Goal: Entertainment & Leisure: Consume media (video, audio)

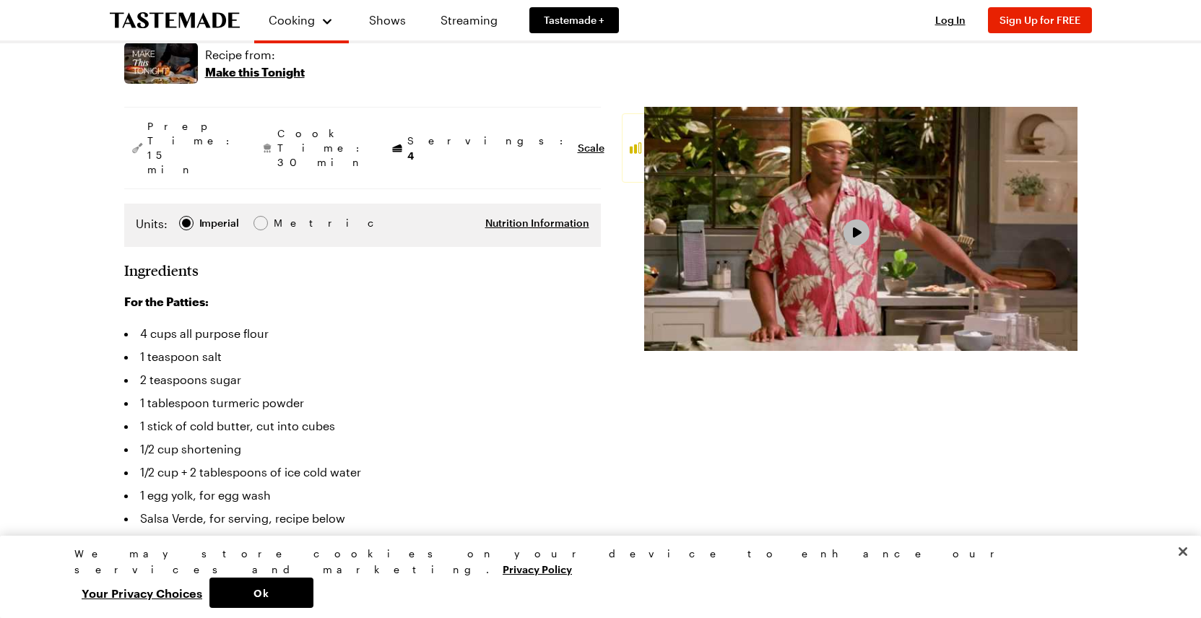
click at [863, 230] on button "Play Video" at bounding box center [857, 233] width 26 height 26
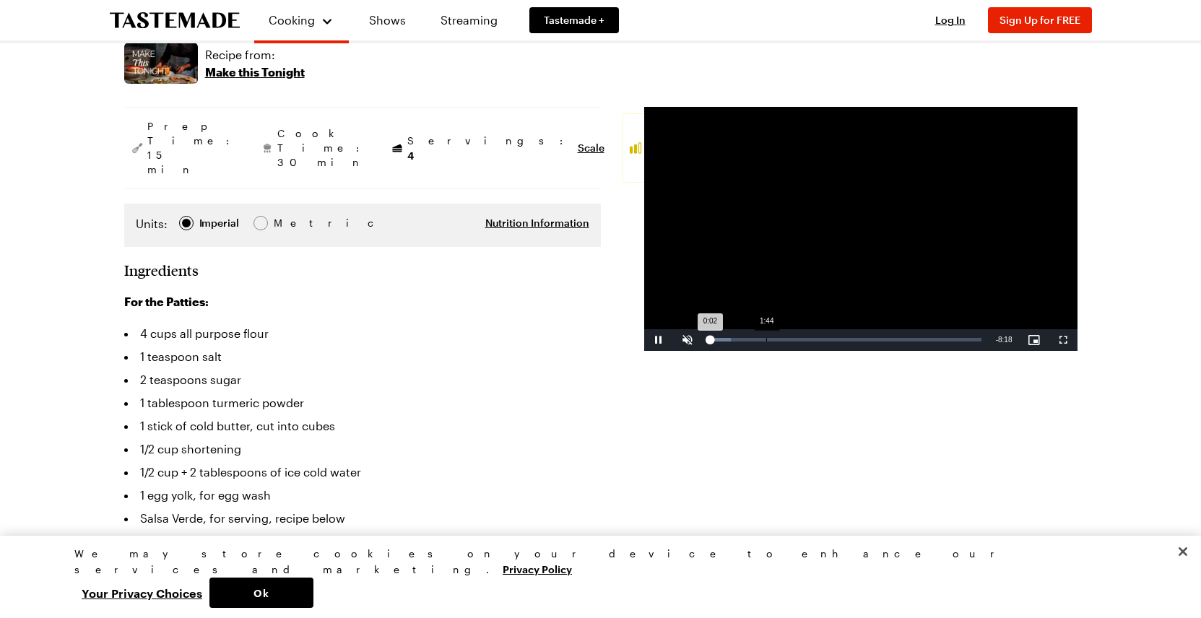
click at [766, 335] on div "Loaded : 8.02% 1:44 0:02" at bounding box center [845, 340] width 287 height 22
click at [781, 339] on div "Loaded : 28.02% 2:12 2:12" at bounding box center [845, 340] width 272 height 4
click at [797, 339] on div "Loaded : 34.02% 2:42 2:13" at bounding box center [845, 340] width 272 height 4
click at [818, 339] on div "3:19" at bounding box center [818, 340] width 1 height 4
click at [839, 338] on div "Loaded : 51.93% 4:00 4:00" at bounding box center [845, 340] width 272 height 4
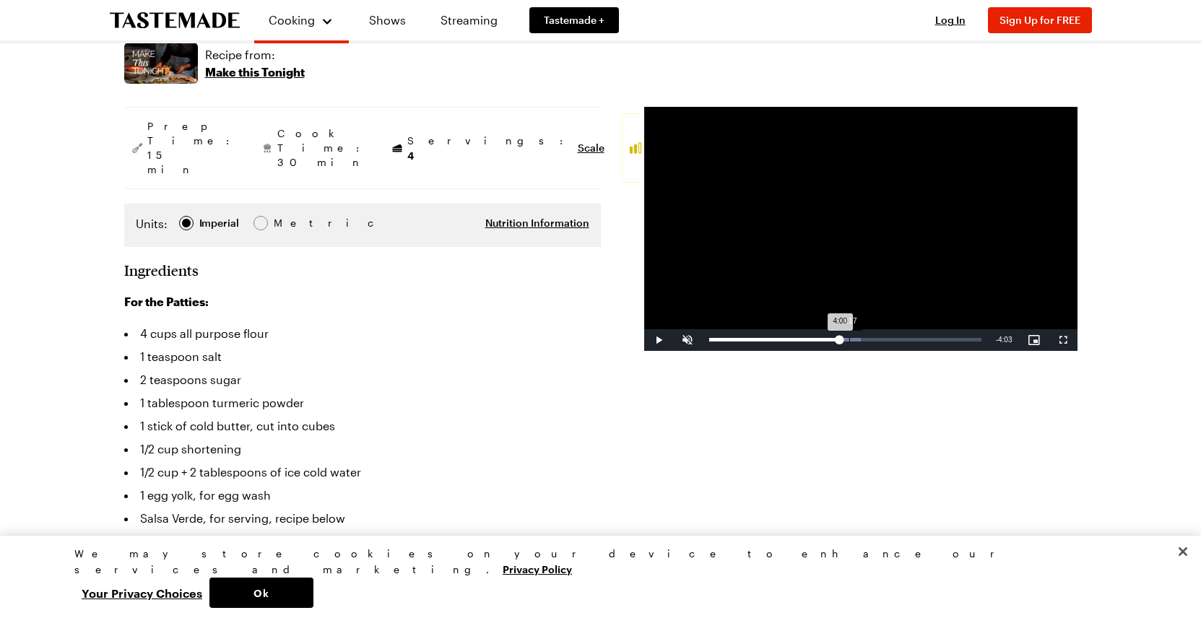
click at [849, 339] on div "4:17" at bounding box center [849, 340] width 1 height 4
click at [859, 340] on div "Loaded : 57.93% 4:37 4:37" at bounding box center [845, 340] width 272 height 4
click at [877, 339] on div "5:09" at bounding box center [877, 340] width 1 height 4
click at [893, 339] on div "Loaded : 63.93% 5:37 5:09" at bounding box center [845, 340] width 272 height 4
click at [916, 339] on div "6:21" at bounding box center [916, 340] width 1 height 4
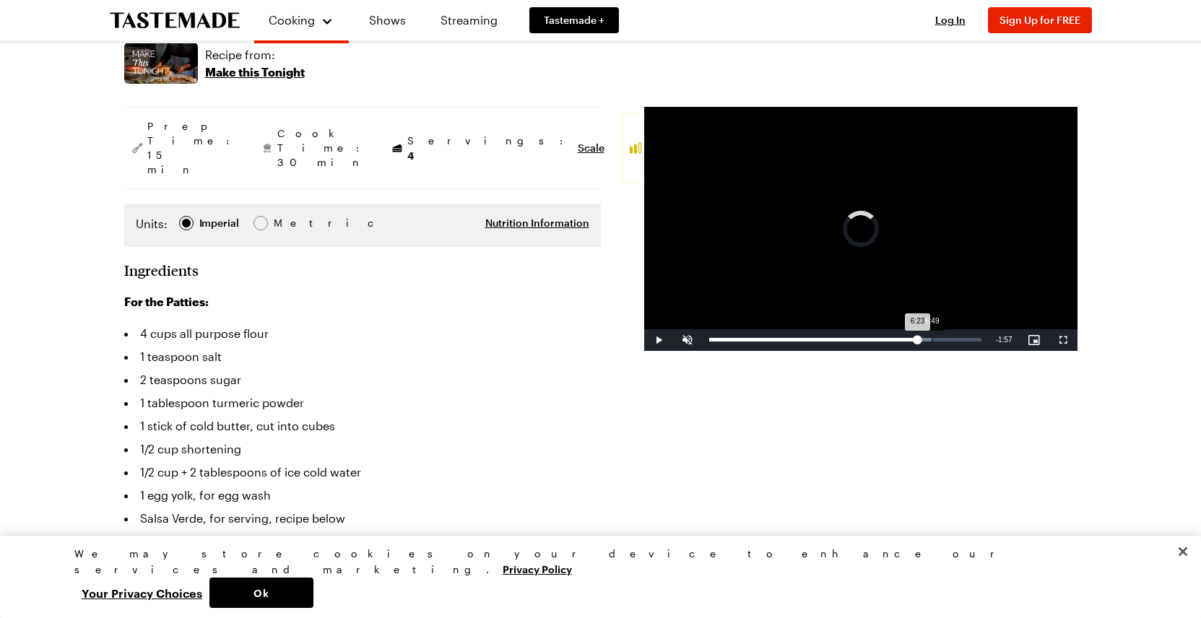
click at [932, 339] on div "6:49" at bounding box center [932, 340] width 1 height 4
click at [942, 339] on div "7:07" at bounding box center [942, 340] width 1 height 4
click at [950, 339] on div "7:23" at bounding box center [950, 340] width 1 height 4
click at [963, 339] on div "7:46" at bounding box center [963, 340] width 1 height 4
click at [975, 339] on div "Loaded : 100.00% 8:07 7:48" at bounding box center [845, 340] width 272 height 4
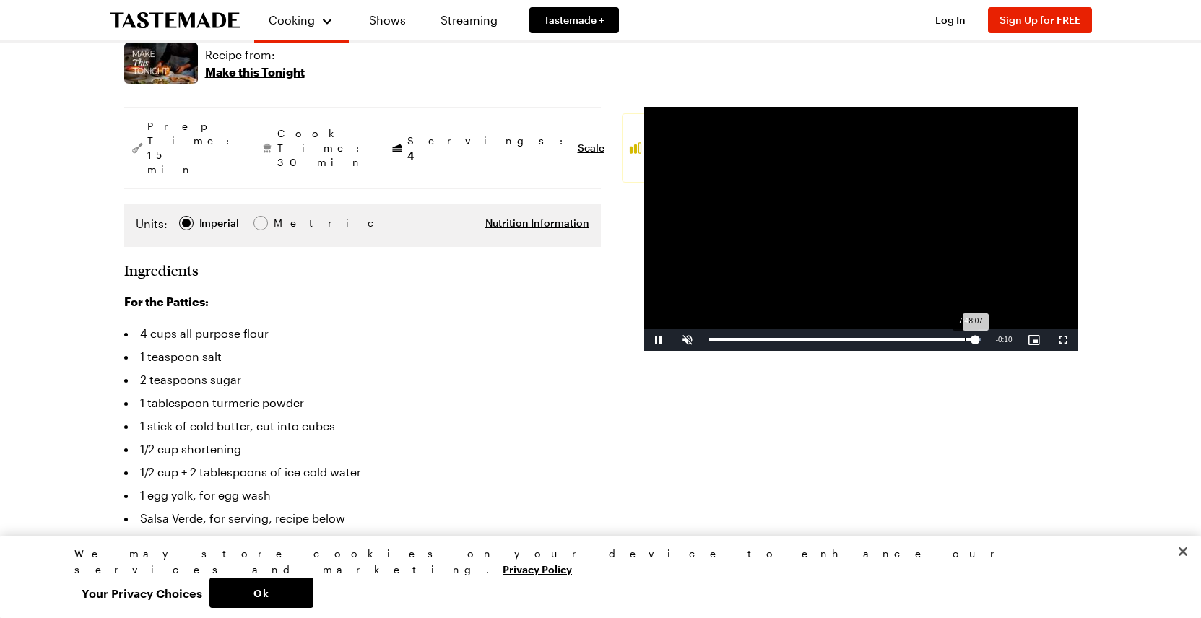
click at [963, 339] on div "8:07" at bounding box center [842, 340] width 266 height 4
click at [947, 338] on div "7:14" at bounding box center [947, 340] width 1 height 4
click at [935, 338] on div "Loaded : 100.00% 6:54 7:14" at bounding box center [845, 340] width 272 height 4
click at [922, 338] on div "Loaded : 96.46% 6:31 6:56" at bounding box center [845, 340] width 272 height 4
click at [654, 340] on span "Video Player" at bounding box center [658, 340] width 29 height 0
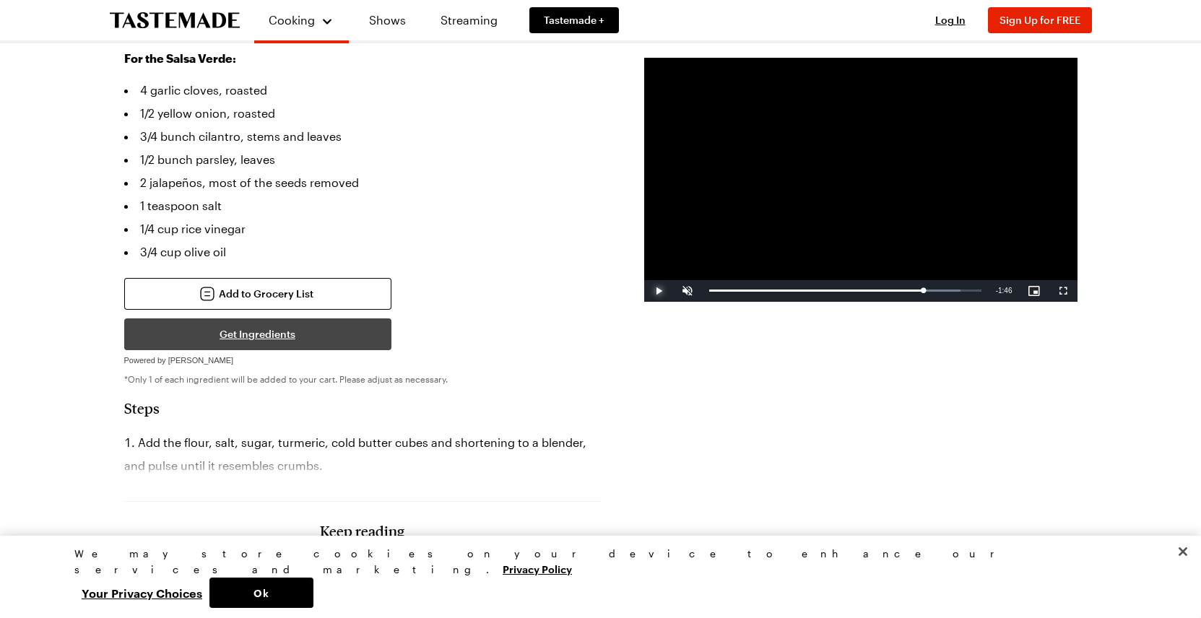
scroll to position [978, 0]
